Goal: Task Accomplishment & Management: Manage account settings

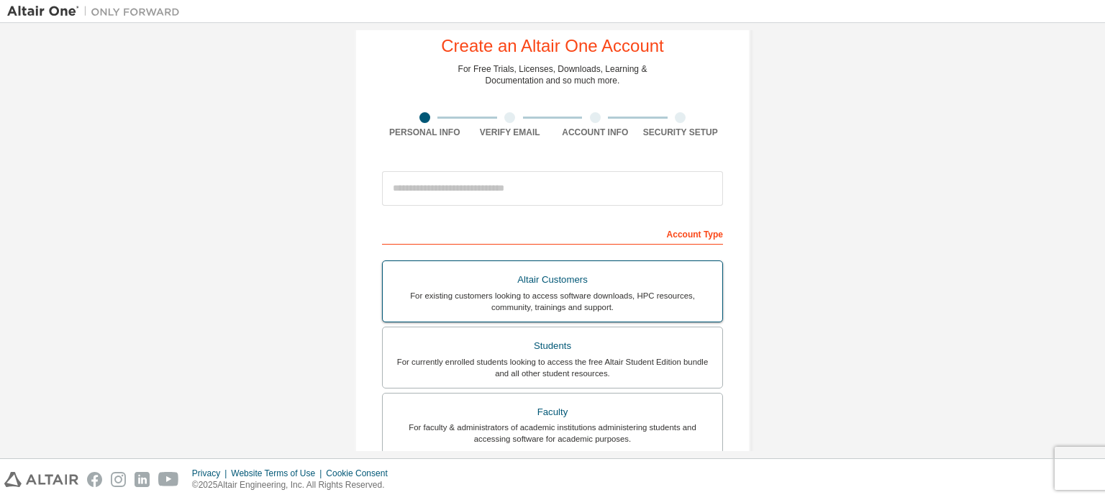
scroll to position [72, 0]
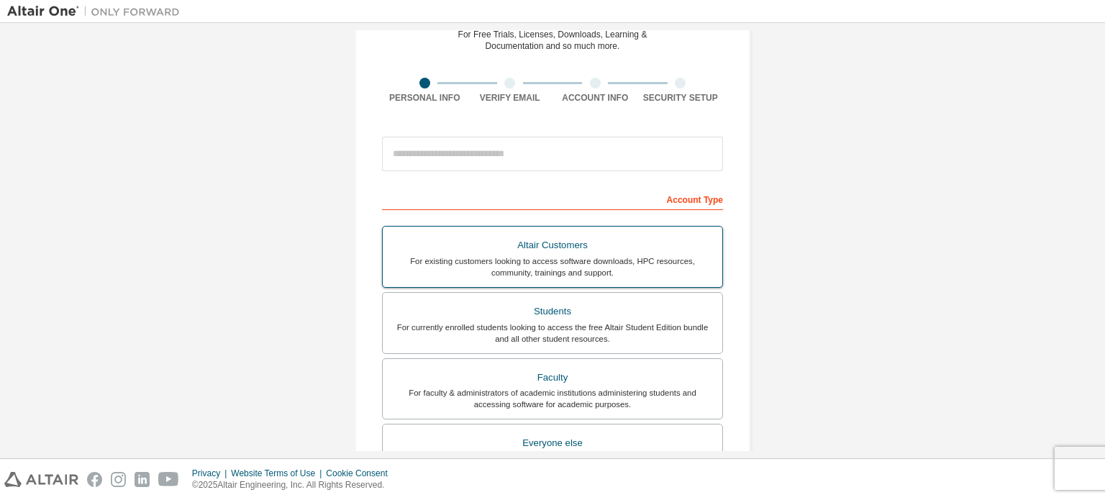
click at [579, 334] on div "For currently enrolled students looking to access the free Altair Student Editi…" at bounding box center [552, 333] width 322 height 23
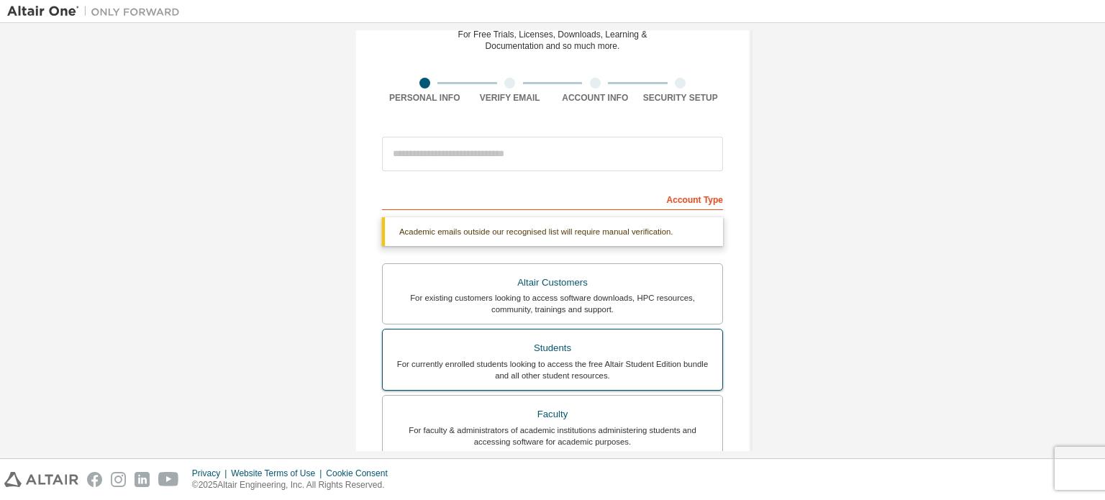
click at [584, 341] on div "Students" at bounding box center [552, 348] width 322 height 20
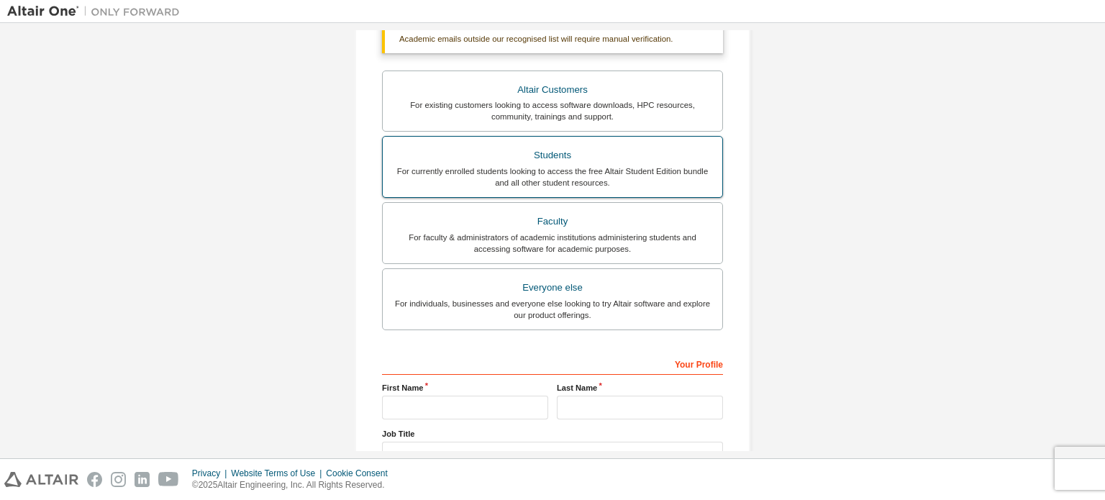
scroll to position [288, 0]
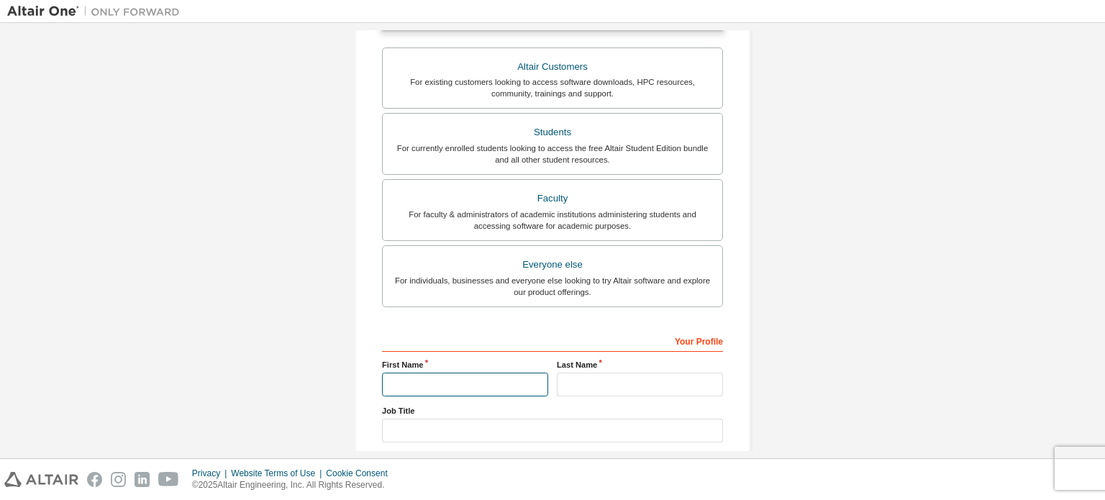
click at [494, 375] on input "text" at bounding box center [465, 385] width 166 height 24
type input "********"
click at [558, 381] on input "text" at bounding box center [640, 385] width 166 height 24
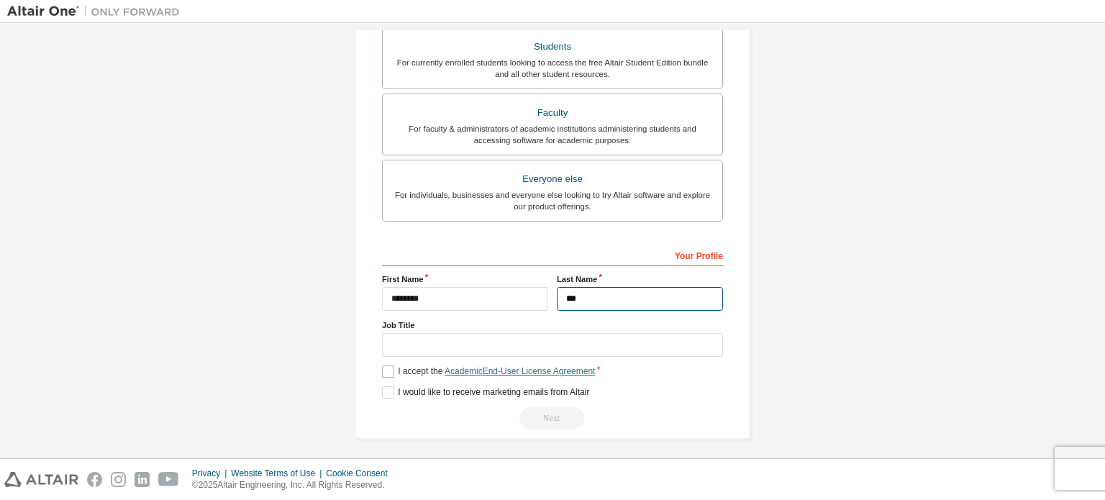
scroll to position [375, 0]
type input "***"
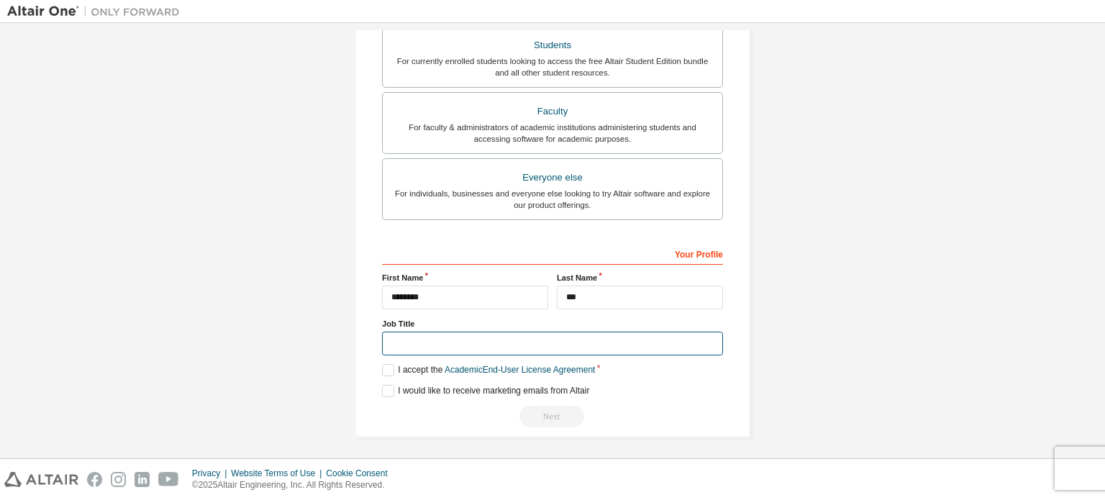
click at [497, 340] on input "text" at bounding box center [552, 344] width 341 height 24
type input "*******"
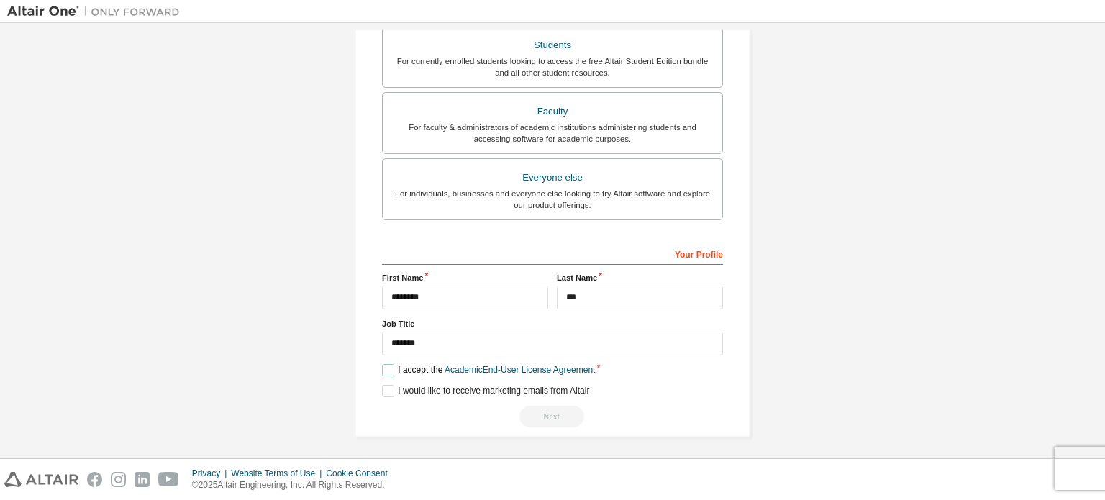
click at [386, 365] on label "I accept the Academic End-User License Agreement" at bounding box center [488, 370] width 213 height 12
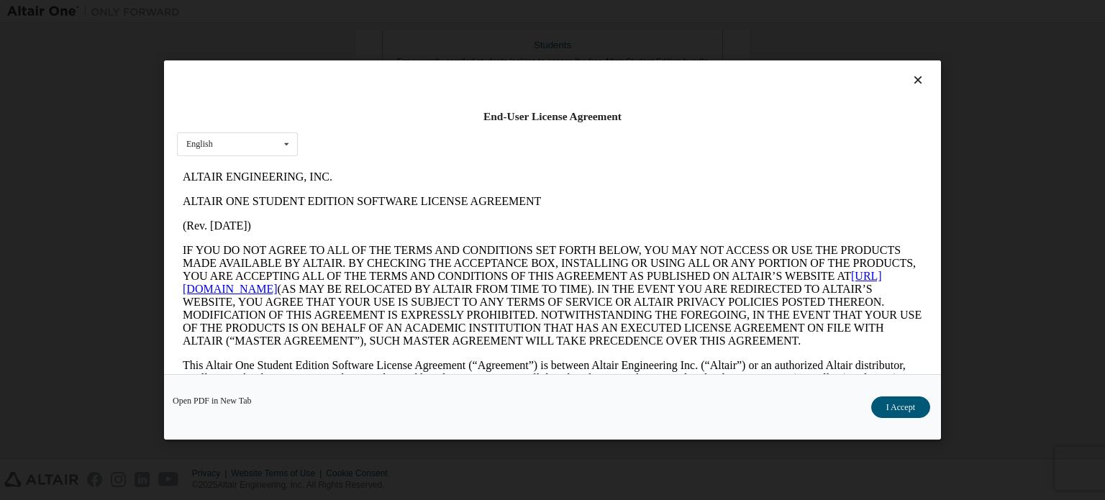
scroll to position [0, 0]
click at [897, 414] on button "I Accept" at bounding box center [901, 408] width 59 height 22
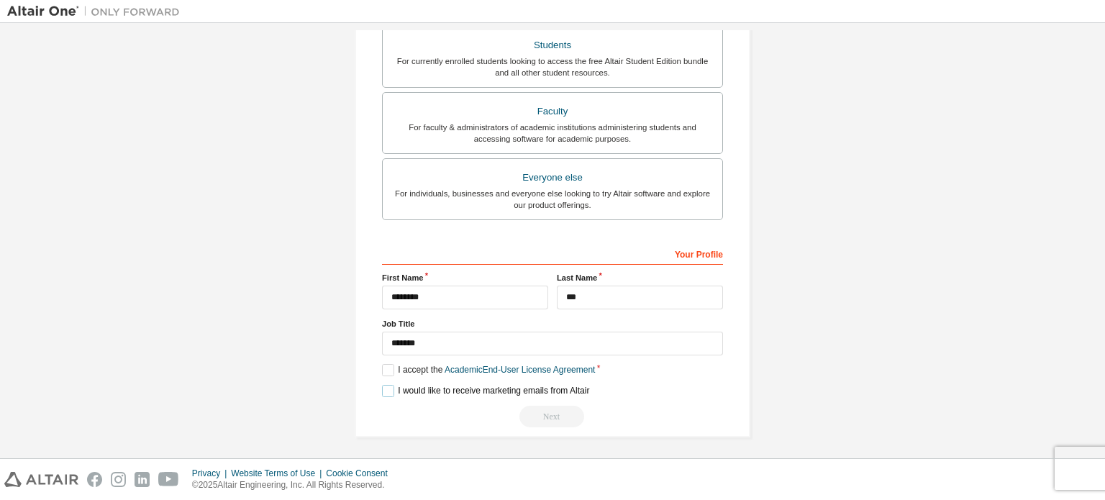
click at [389, 385] on label "I would like to receive marketing emails from Altair" at bounding box center [485, 391] width 207 height 12
click at [515, 293] on input "********" at bounding box center [465, 298] width 166 height 24
click at [605, 296] on input "***" at bounding box center [640, 298] width 166 height 24
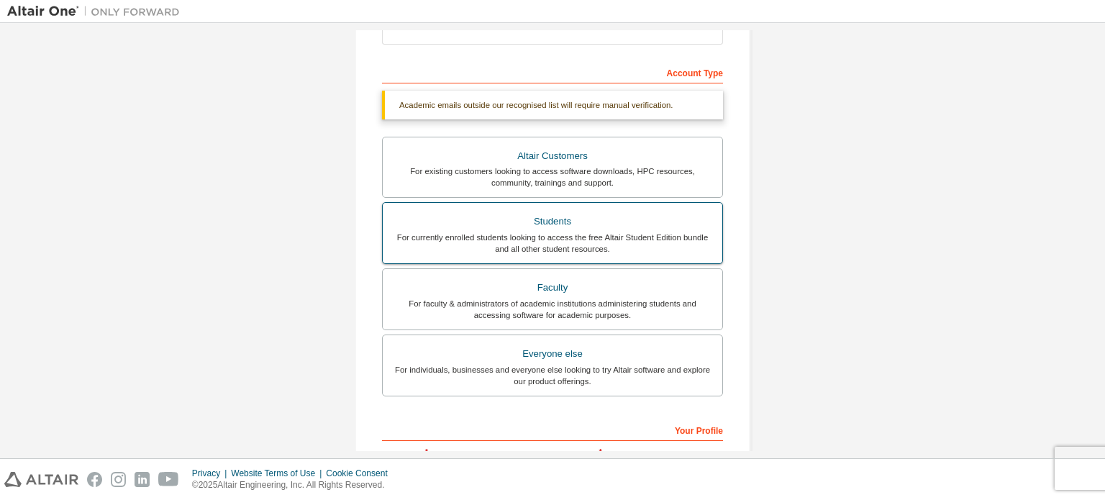
scroll to position [231, 0]
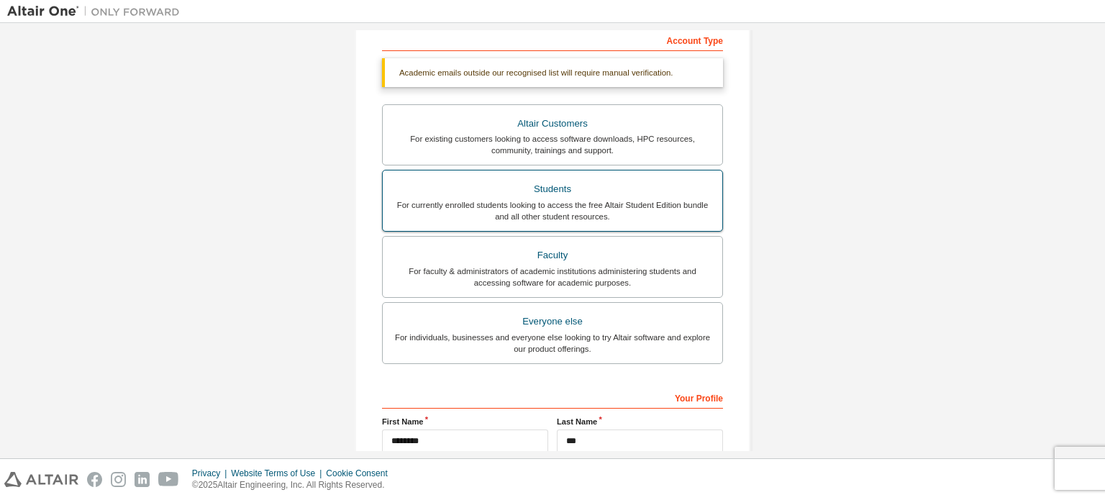
click at [596, 217] on div "For currently enrolled students looking to access the free Altair Student Editi…" at bounding box center [552, 210] width 322 height 23
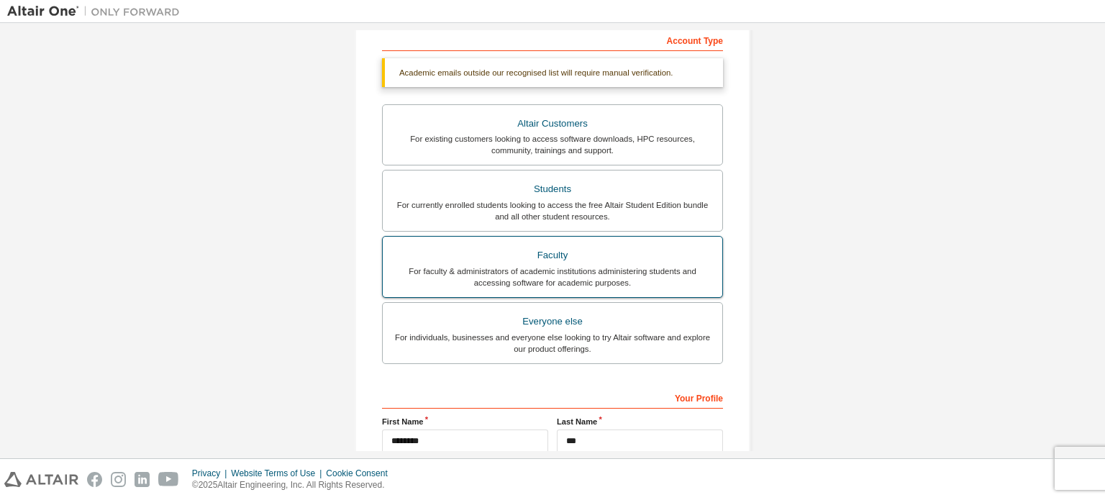
click at [588, 253] on div "Faculty" at bounding box center [552, 255] width 322 height 20
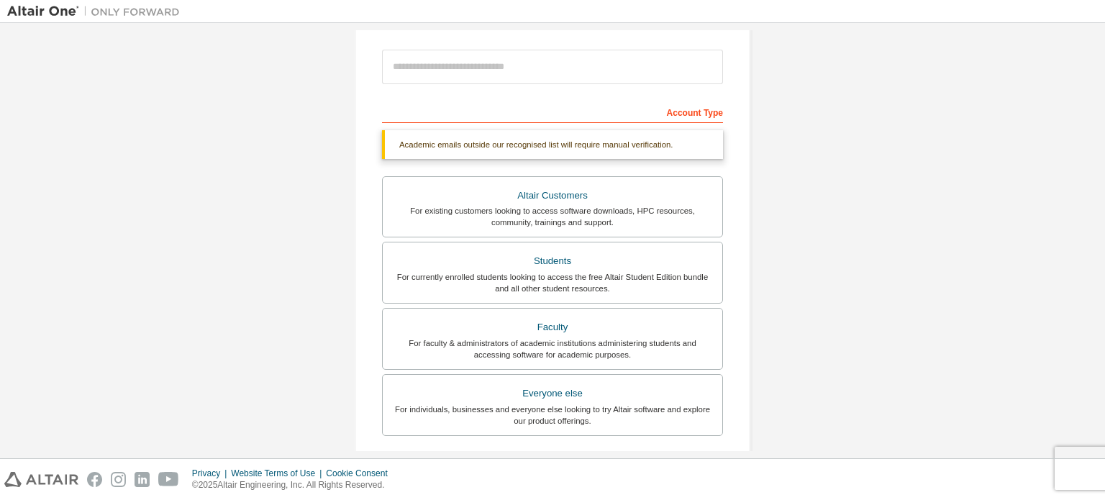
scroll to position [87, 0]
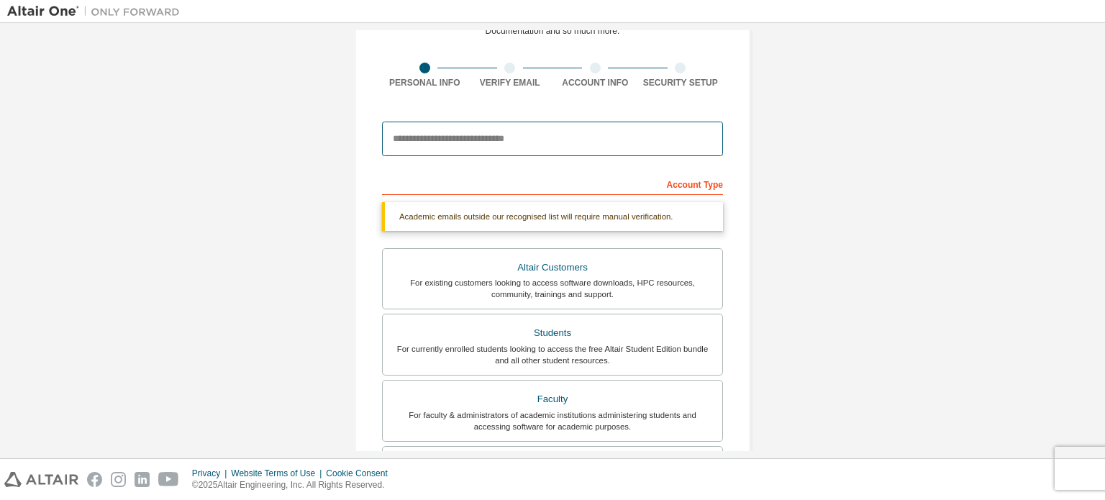
click at [512, 141] on input "email" at bounding box center [552, 139] width 341 height 35
type input "**********"
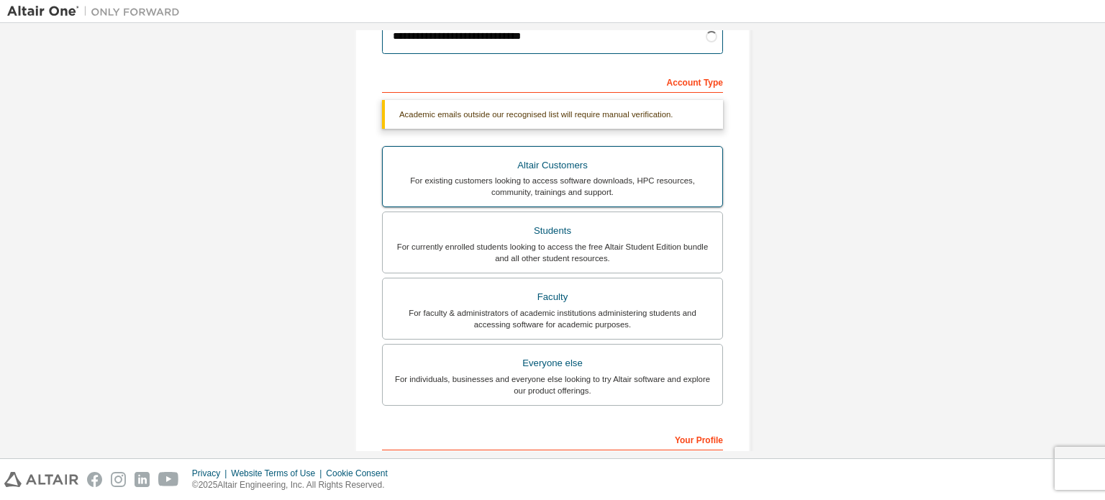
scroll to position [375, 0]
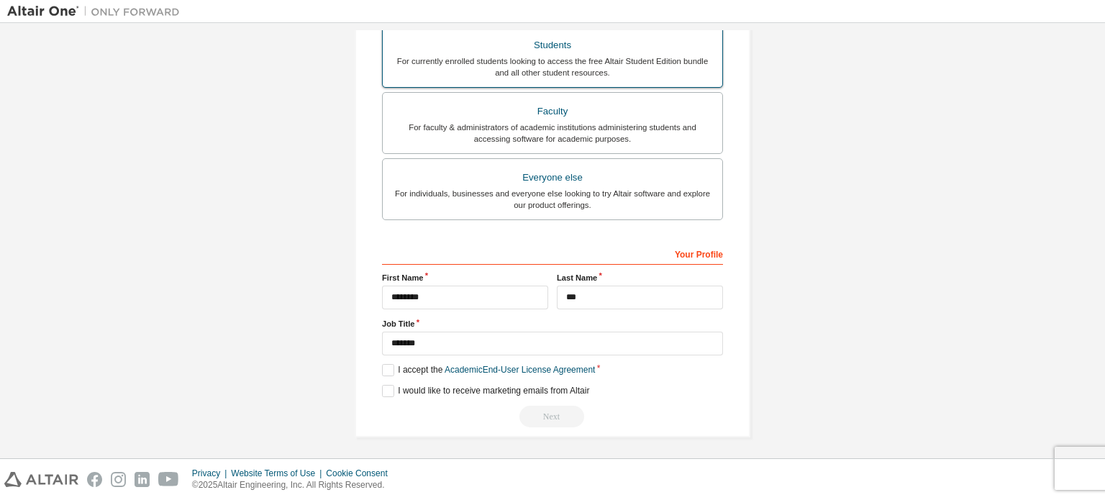
click at [611, 73] on div "For currently enrolled students looking to access the free Altair Student Editi…" at bounding box center [552, 66] width 322 height 23
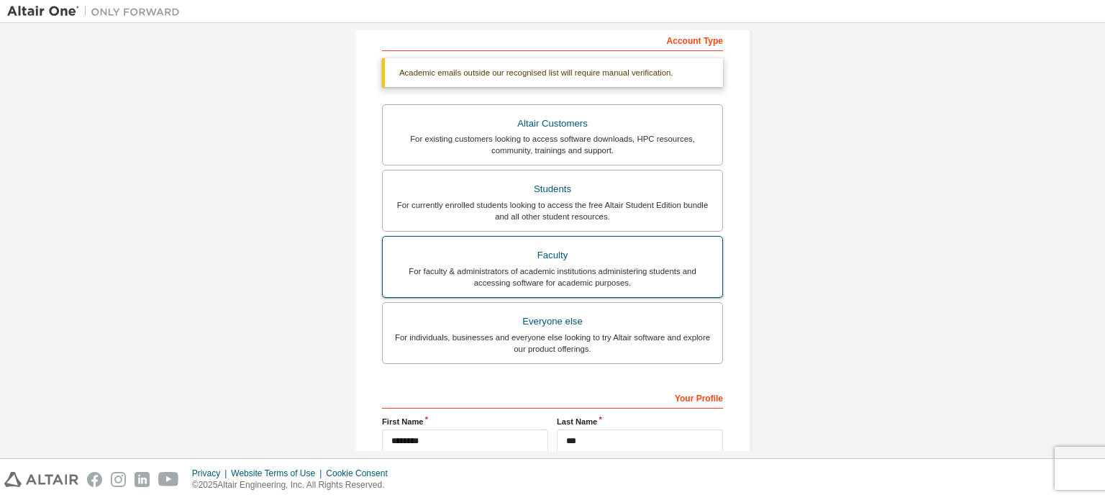
click at [597, 240] on label "Faculty For faculty & administrators of academic institutions administering stu…" at bounding box center [552, 267] width 341 height 62
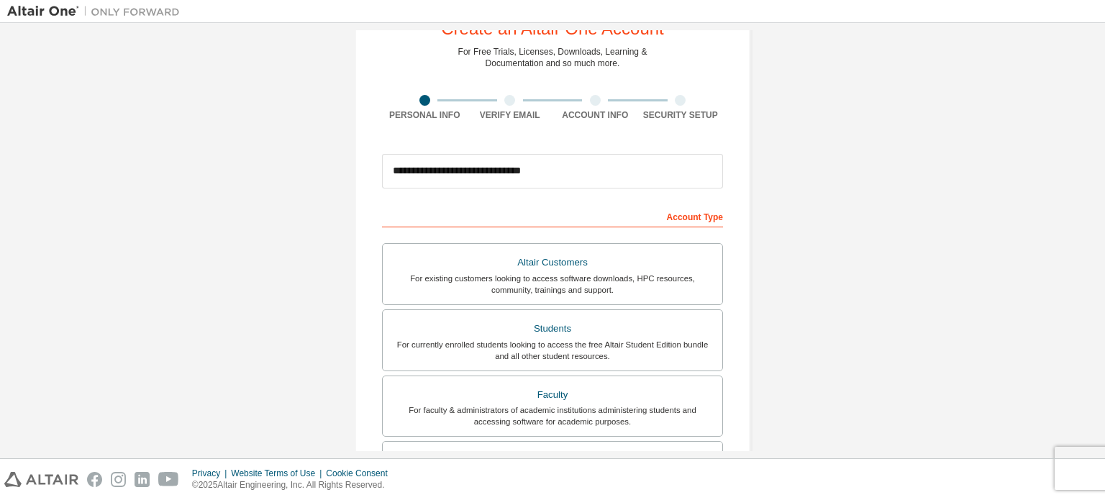
scroll to position [50, 0]
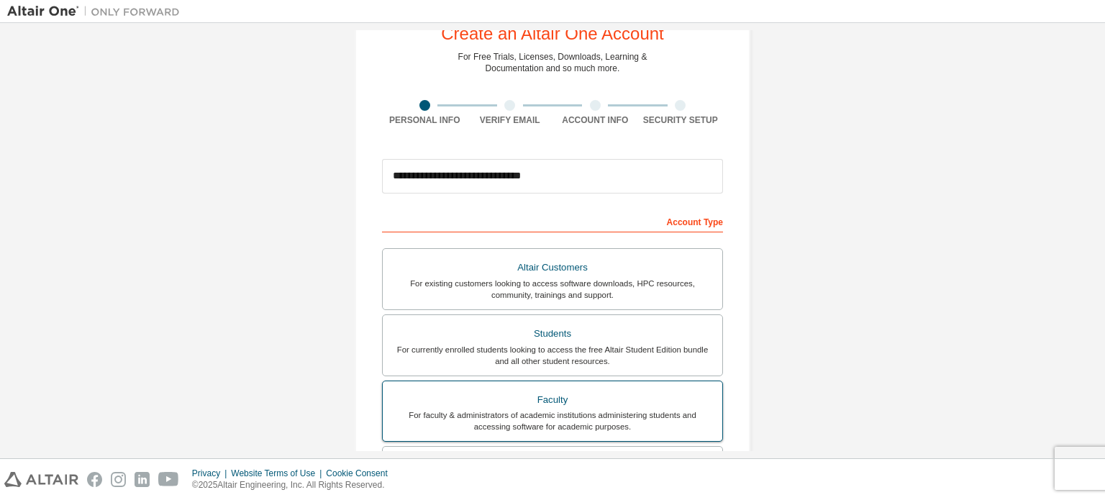
click at [571, 398] on div "Faculty" at bounding box center [552, 400] width 322 height 20
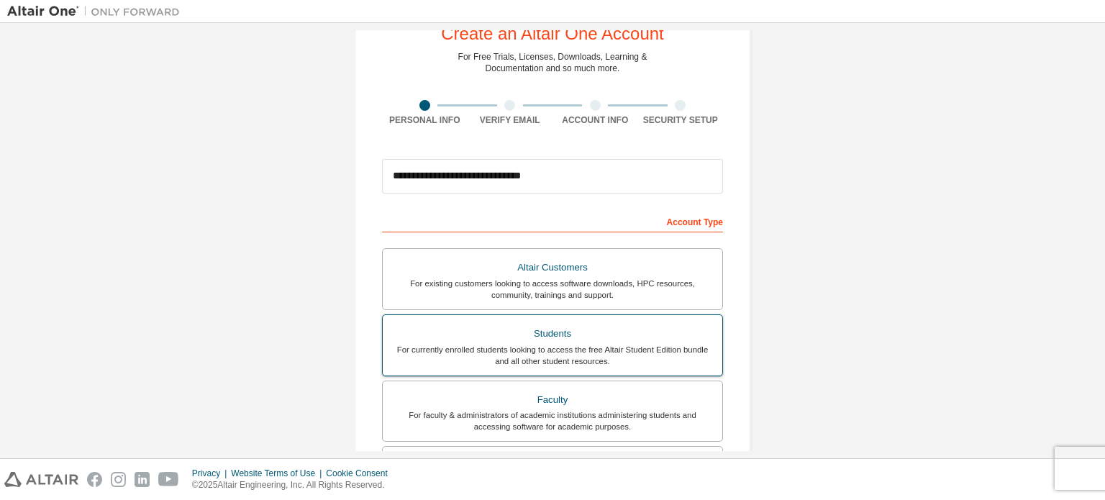
click at [584, 344] on div "For currently enrolled students looking to access the free Altair Student Editi…" at bounding box center [552, 355] width 322 height 23
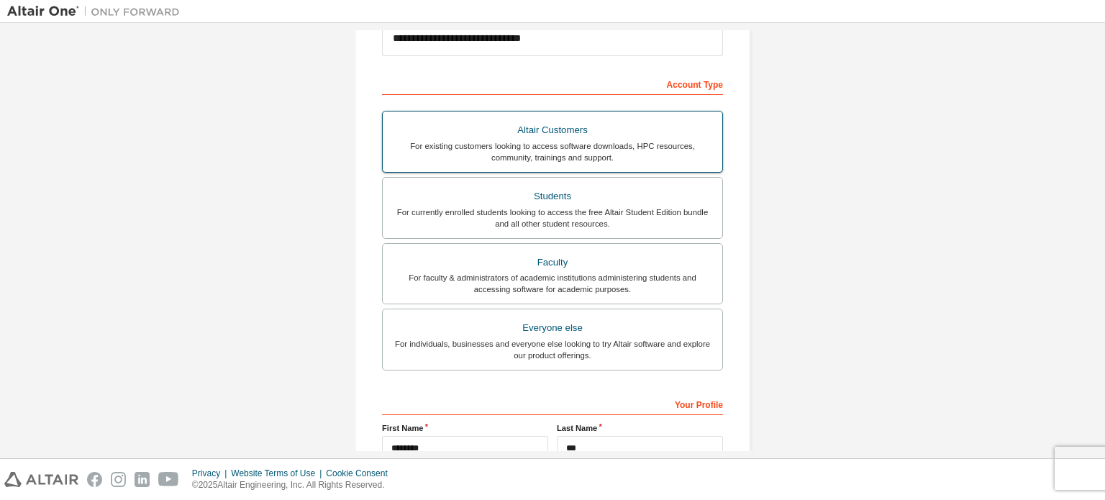
scroll to position [338, 0]
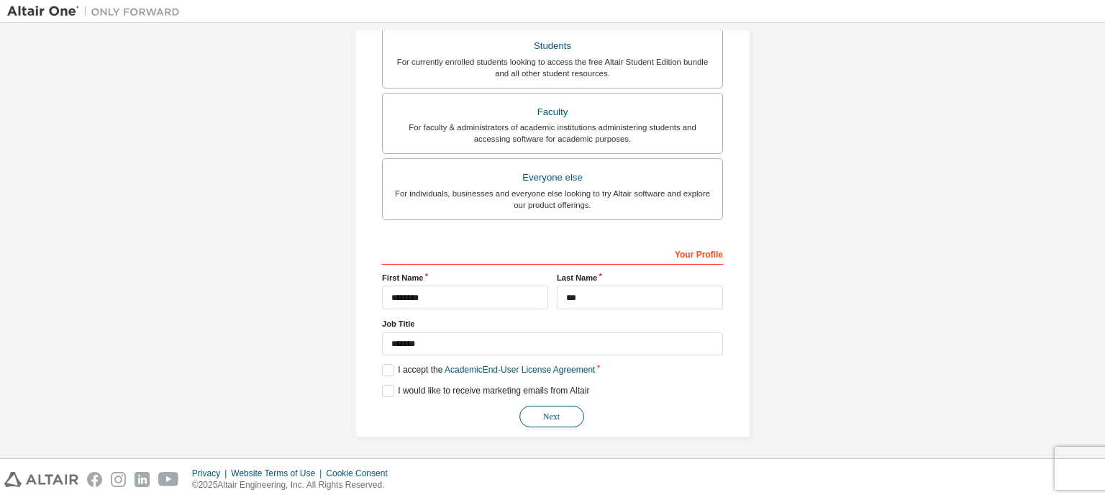
click at [563, 411] on button "Next" at bounding box center [552, 417] width 65 height 22
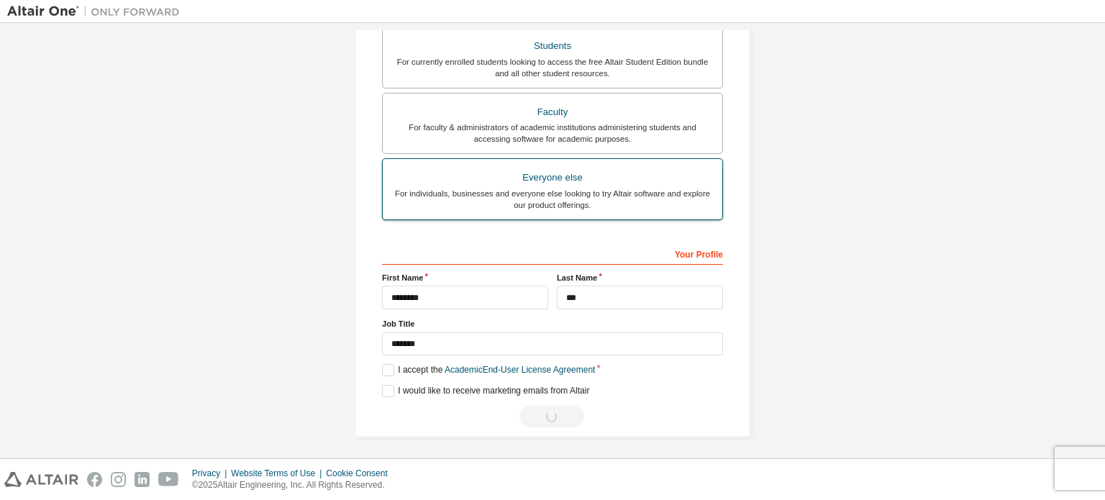
scroll to position [0, 0]
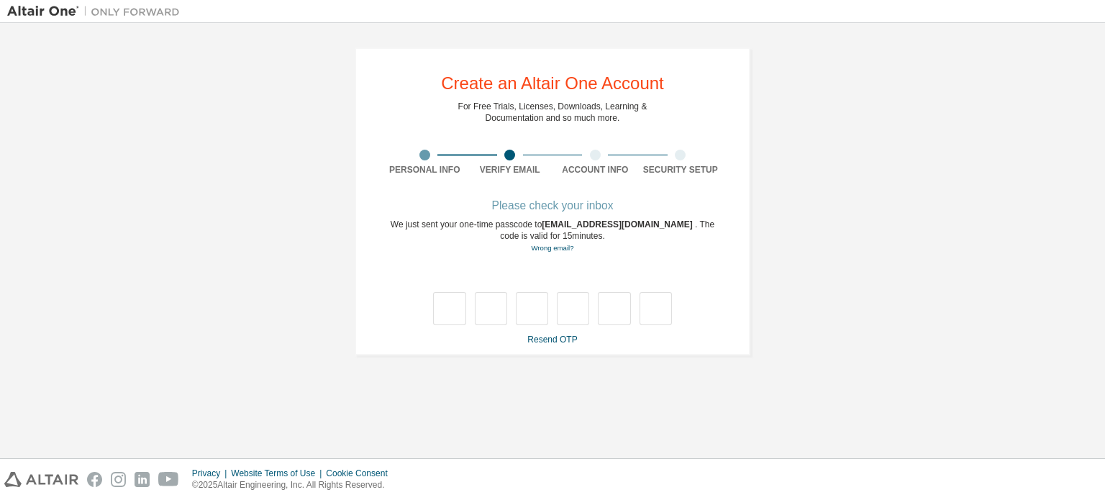
type input "*"
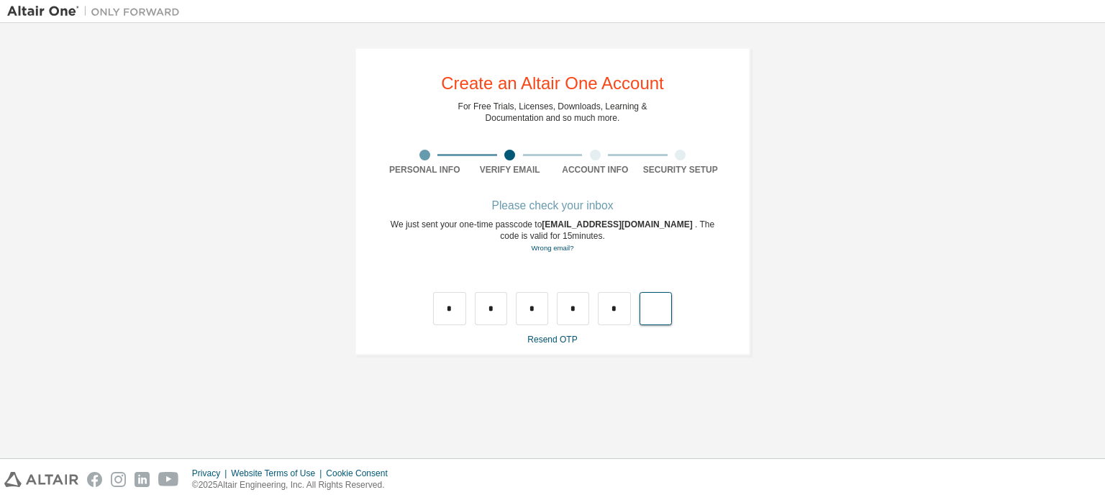
type input "*"
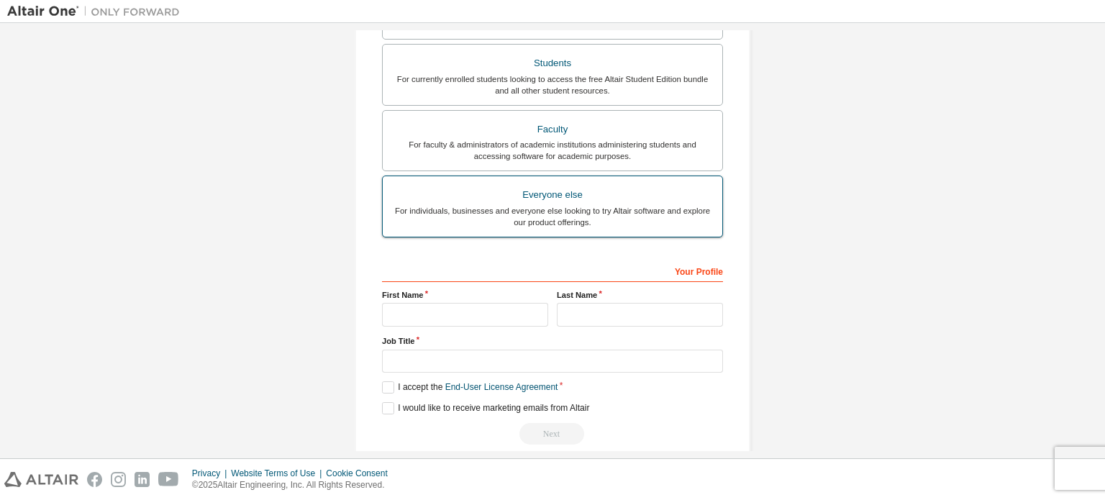
scroll to position [338, 0]
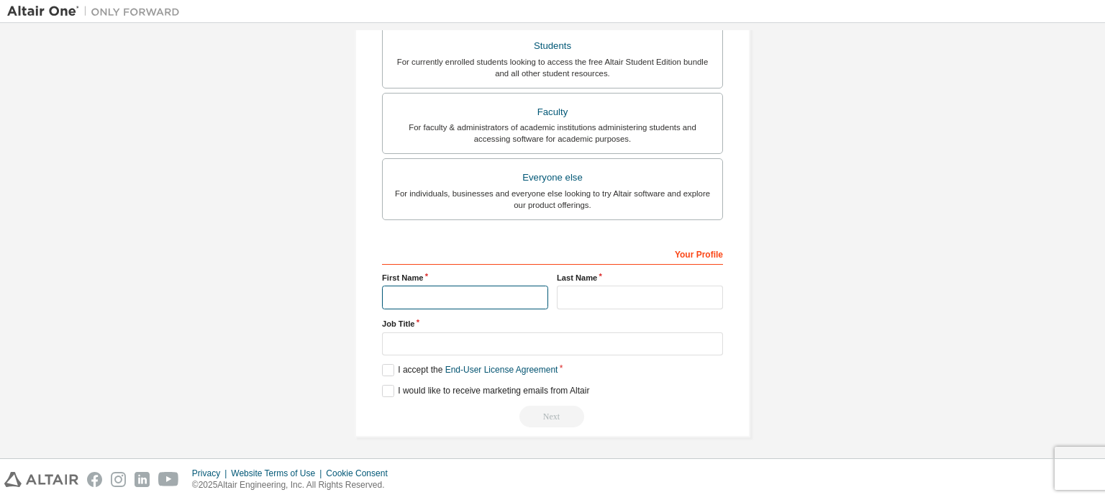
click at [494, 286] on input "text" at bounding box center [465, 298] width 166 height 24
type input "********"
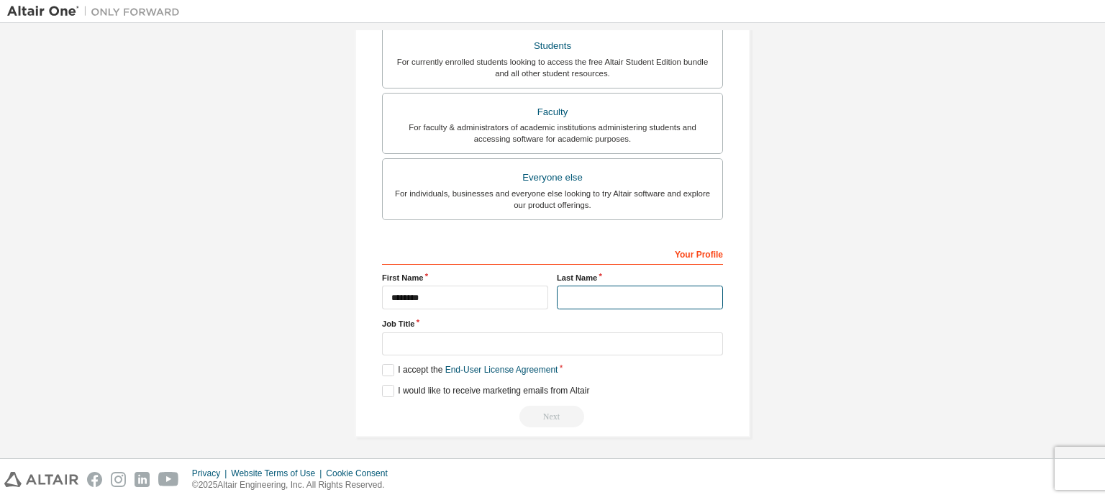
click at [576, 293] on input "text" at bounding box center [640, 298] width 166 height 24
type input "***"
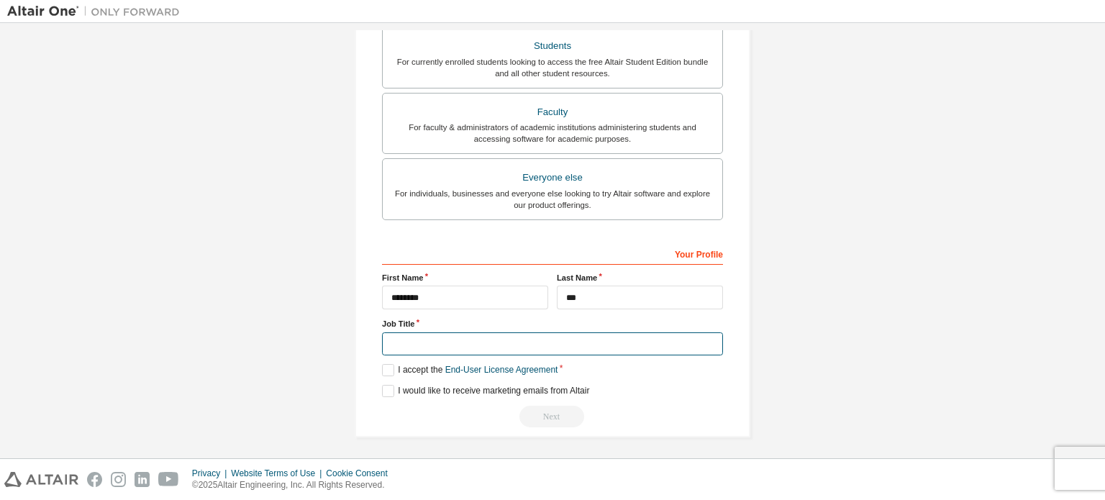
click at [605, 339] on input "text" at bounding box center [552, 344] width 341 height 24
type input "*******"
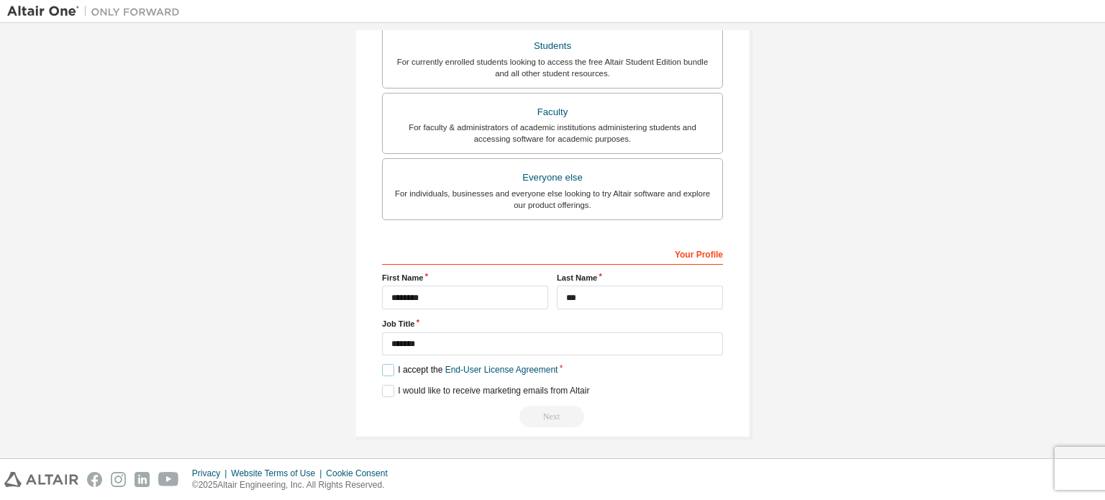
click at [382, 368] on label "I accept the End-User License Agreement" at bounding box center [470, 370] width 176 height 12
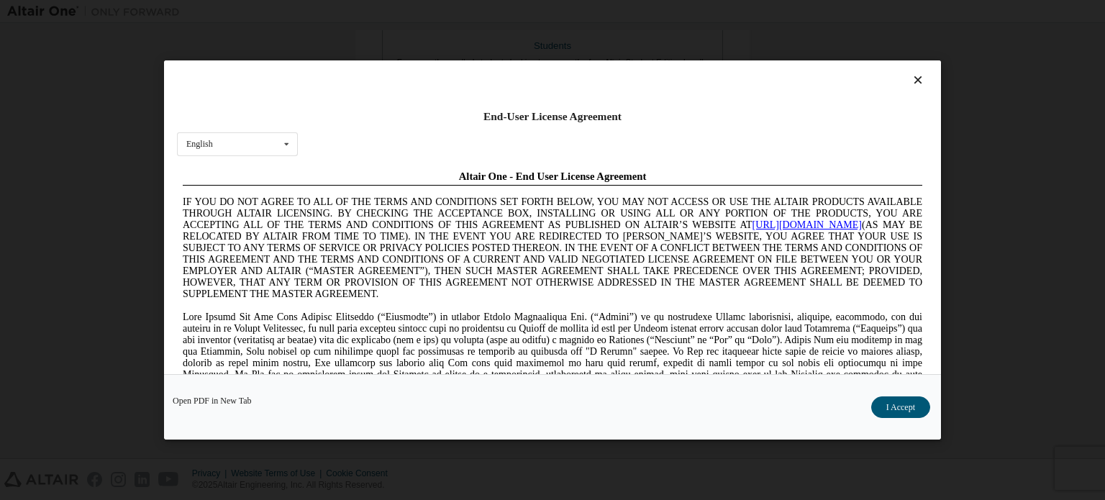
scroll to position [0, 0]
click at [910, 417] on button "I Accept" at bounding box center [901, 408] width 59 height 22
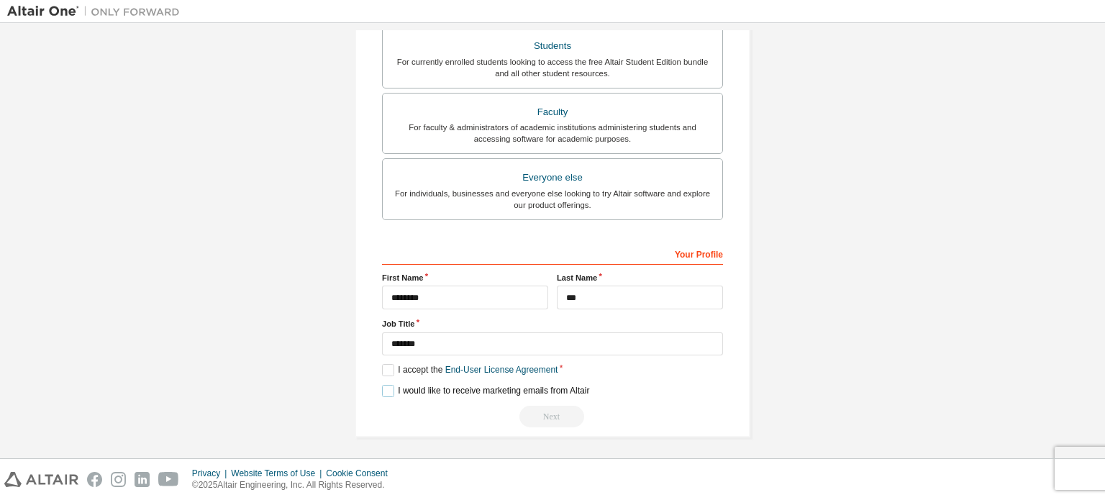
click at [387, 385] on label "I would like to receive marketing emails from Altair" at bounding box center [485, 391] width 207 height 12
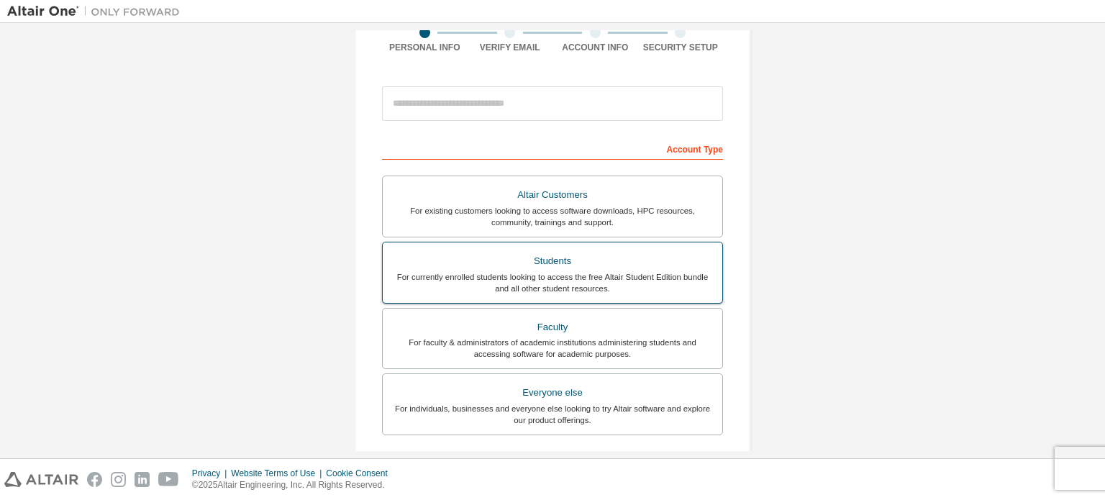
scroll to position [122, 0]
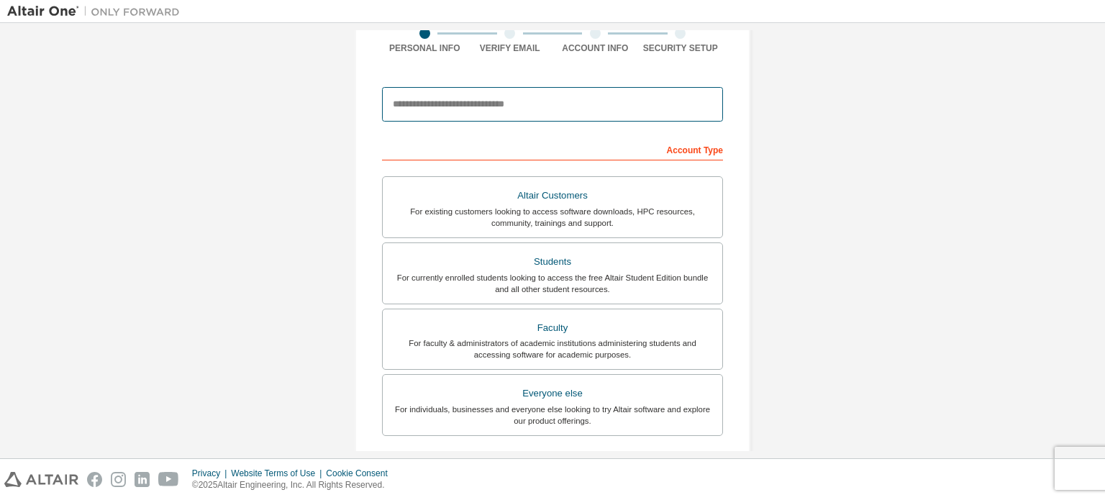
click at [540, 97] on input "email" at bounding box center [552, 104] width 341 height 35
type input "**********"
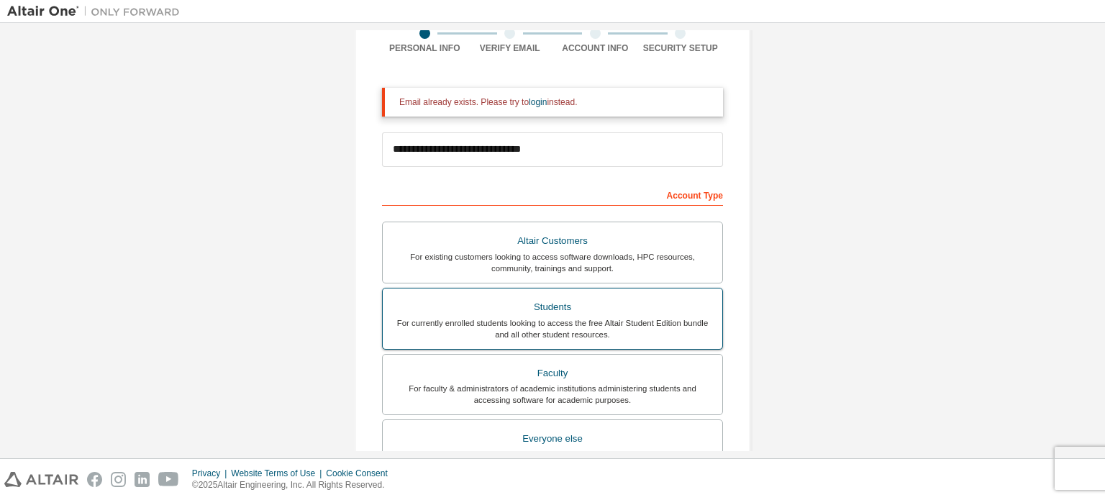
click at [617, 335] on div "For currently enrolled students looking to access the free Altair Student Editi…" at bounding box center [552, 328] width 322 height 23
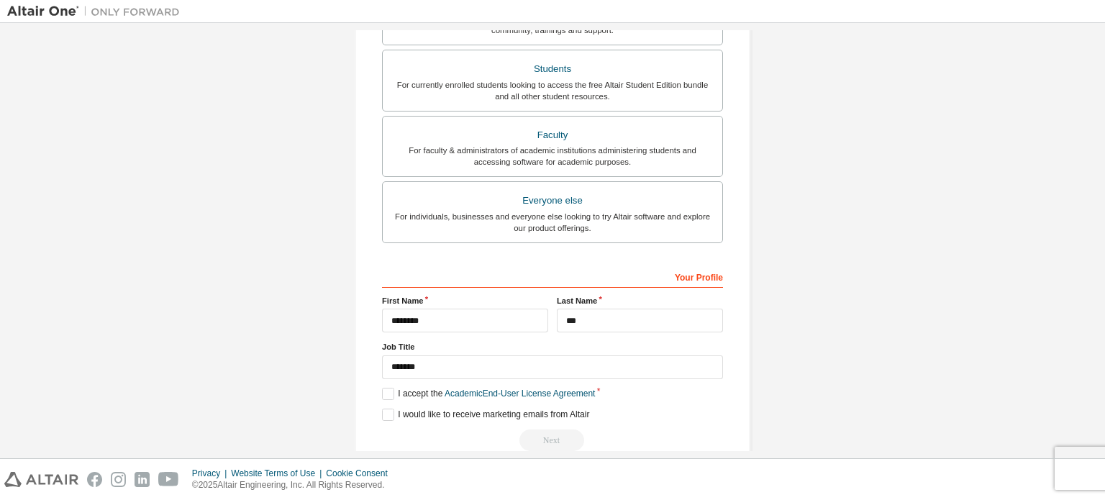
scroll to position [383, 0]
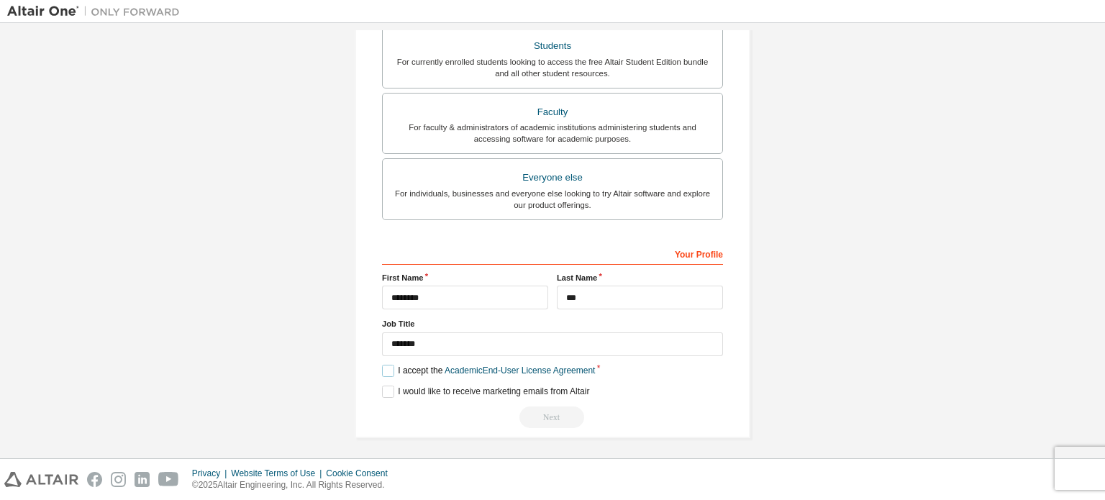
click at [387, 366] on label "I accept the Academic End-User License Agreement" at bounding box center [488, 371] width 213 height 12
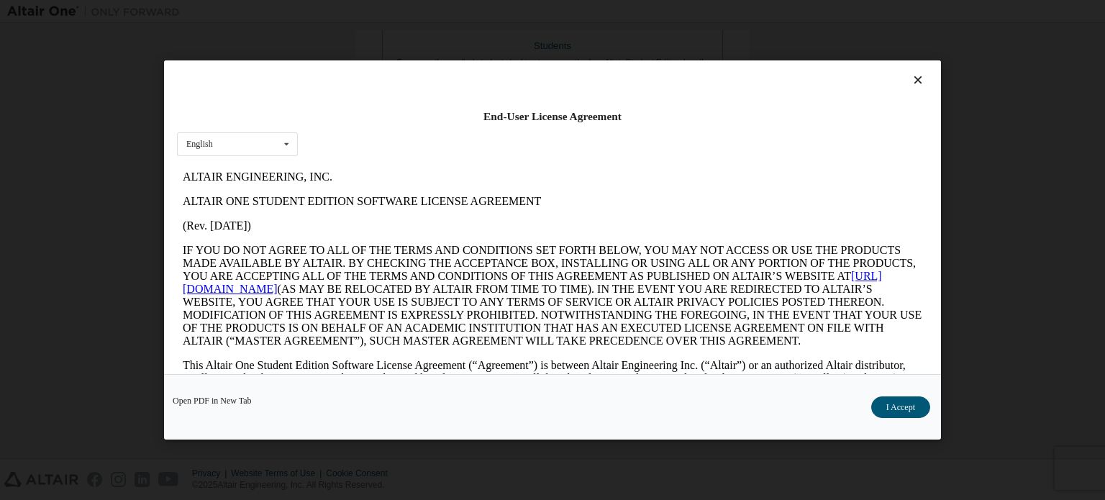
scroll to position [0, 0]
click at [915, 402] on button "I Accept" at bounding box center [901, 408] width 59 height 22
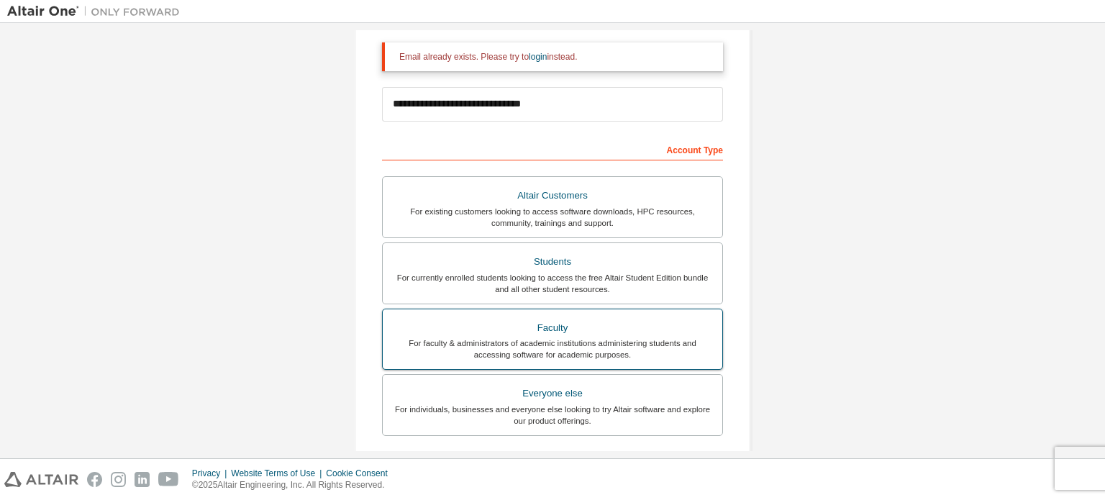
scroll to position [23, 0]
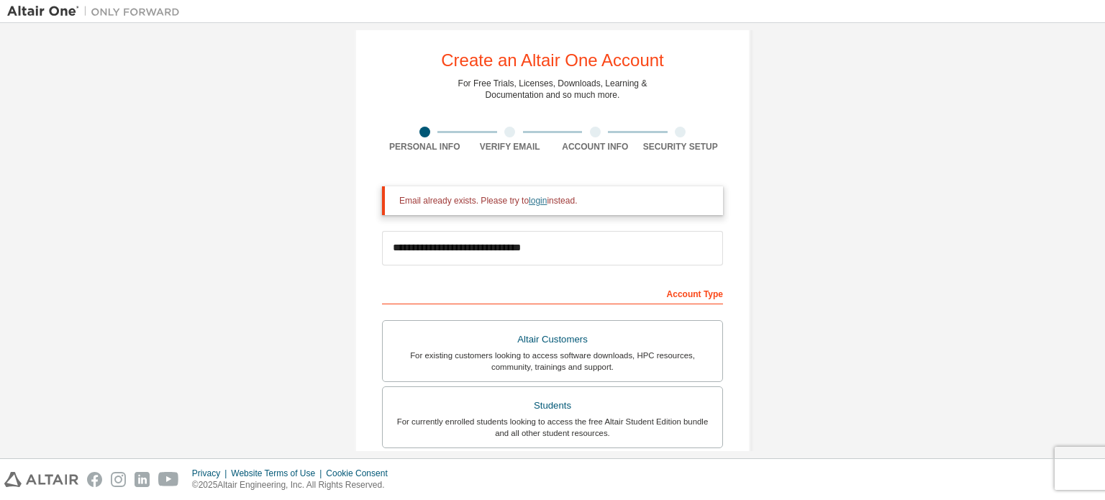
click at [529, 199] on link "login" at bounding box center [538, 201] width 18 height 10
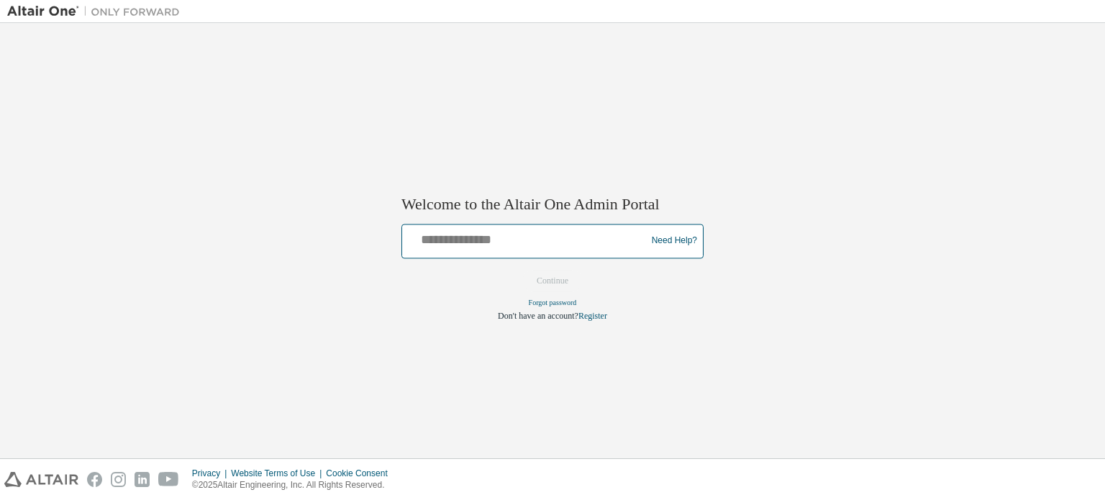
click at [537, 241] on input "text" at bounding box center [526, 237] width 237 height 21
type input "**********"
click at [558, 274] on button "Continue" at bounding box center [553, 281] width 62 height 22
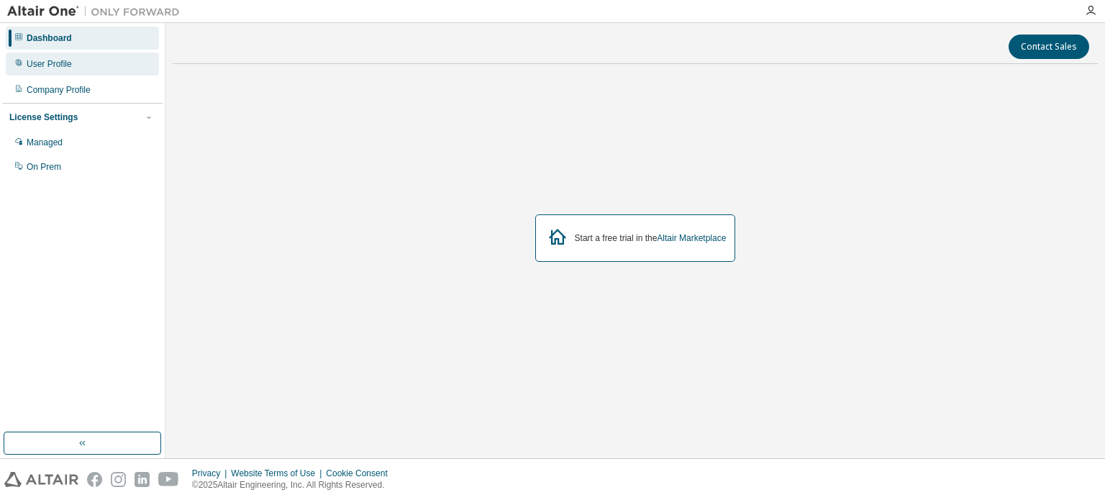
click at [52, 64] on div "User Profile" at bounding box center [49, 64] width 45 height 12
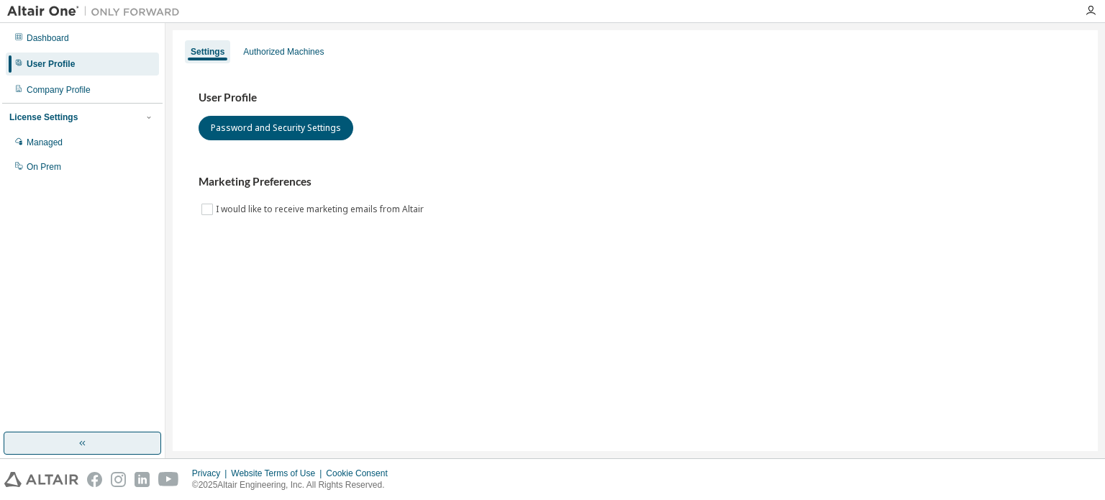
click at [109, 441] on button "button" at bounding box center [83, 443] width 158 height 23
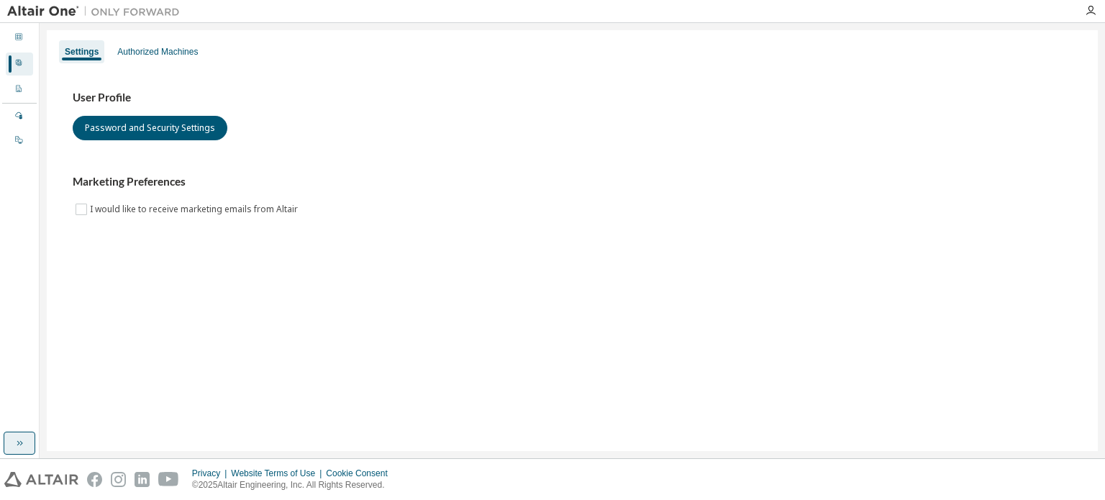
click at [24, 434] on button "button" at bounding box center [20, 443] width 32 height 23
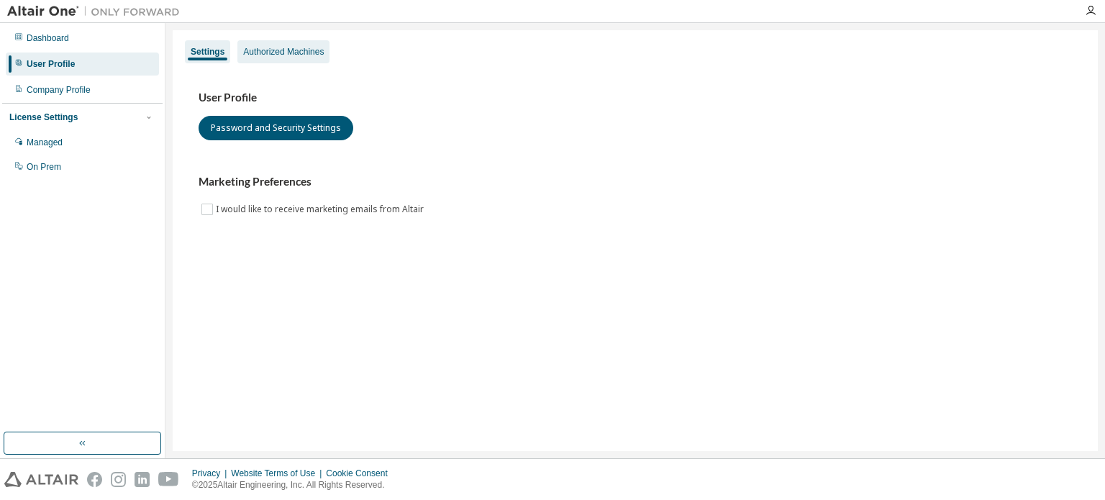
click at [317, 49] on div "Authorized Machines" at bounding box center [283, 52] width 81 height 12
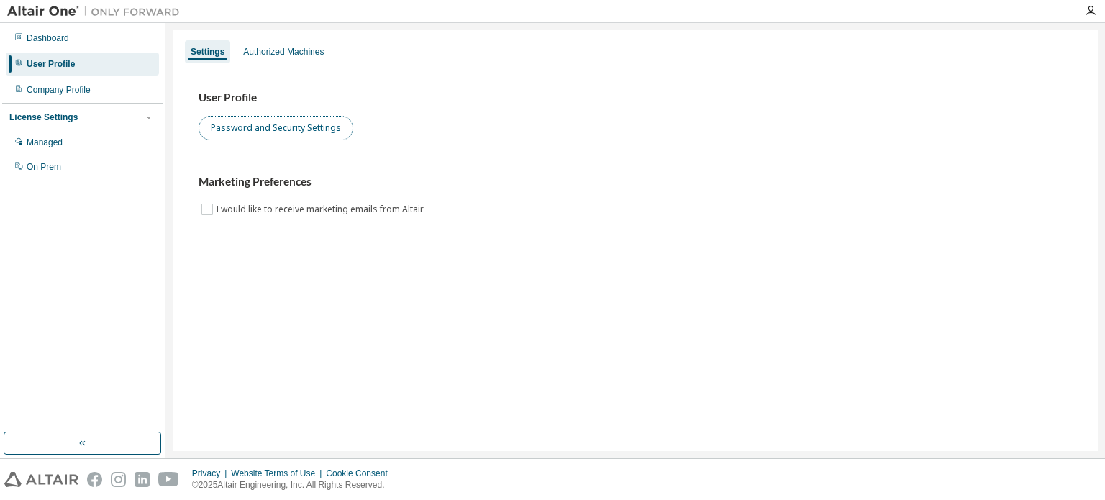
click at [259, 128] on button "Password and Security Settings" at bounding box center [276, 128] width 155 height 24
